Goal: Find specific page/section: Find specific page/section

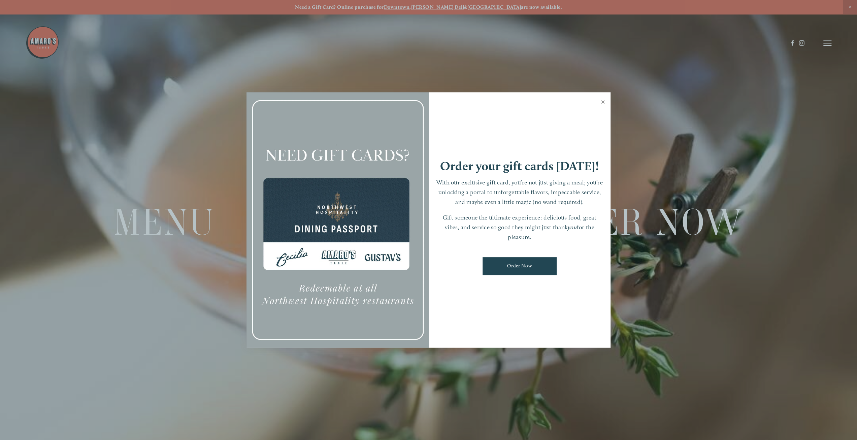
click at [603, 99] on link "Close" at bounding box center [603, 102] width 13 height 19
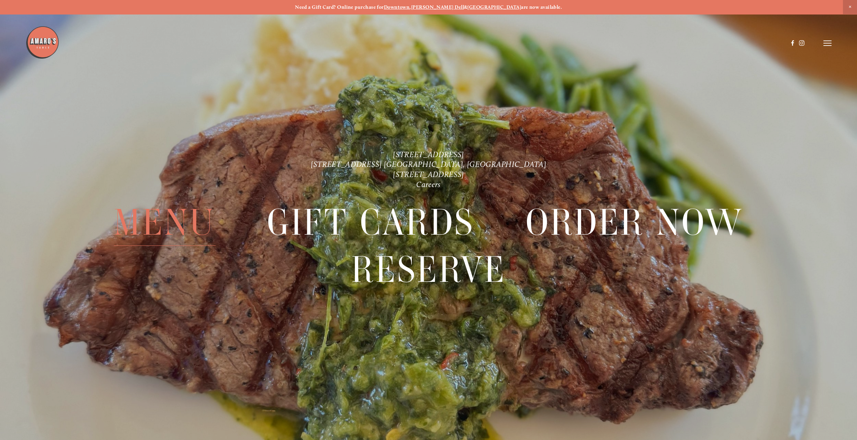
click at [157, 222] on span "Menu" at bounding box center [165, 221] width 102 height 47
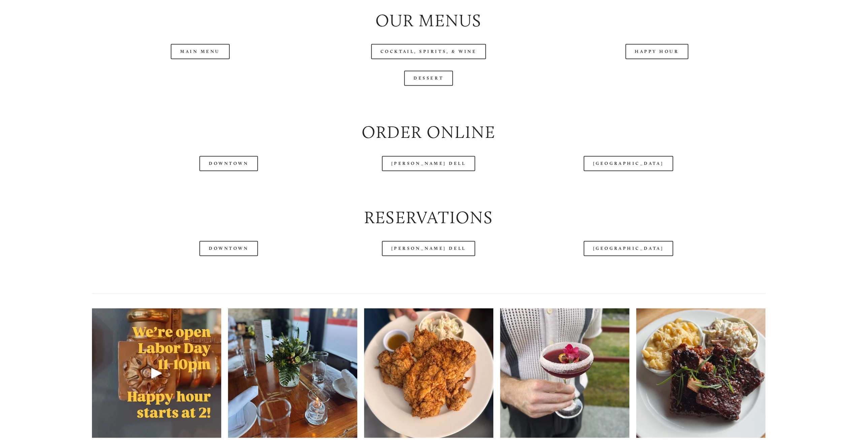
scroll to position [988, 0]
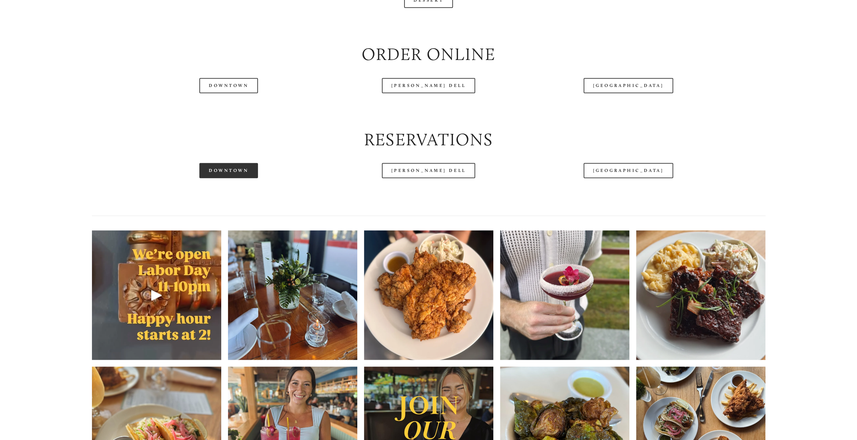
click at [235, 178] on link "Downtown" at bounding box center [228, 170] width 59 height 15
